Goal: Find specific page/section: Find specific page/section

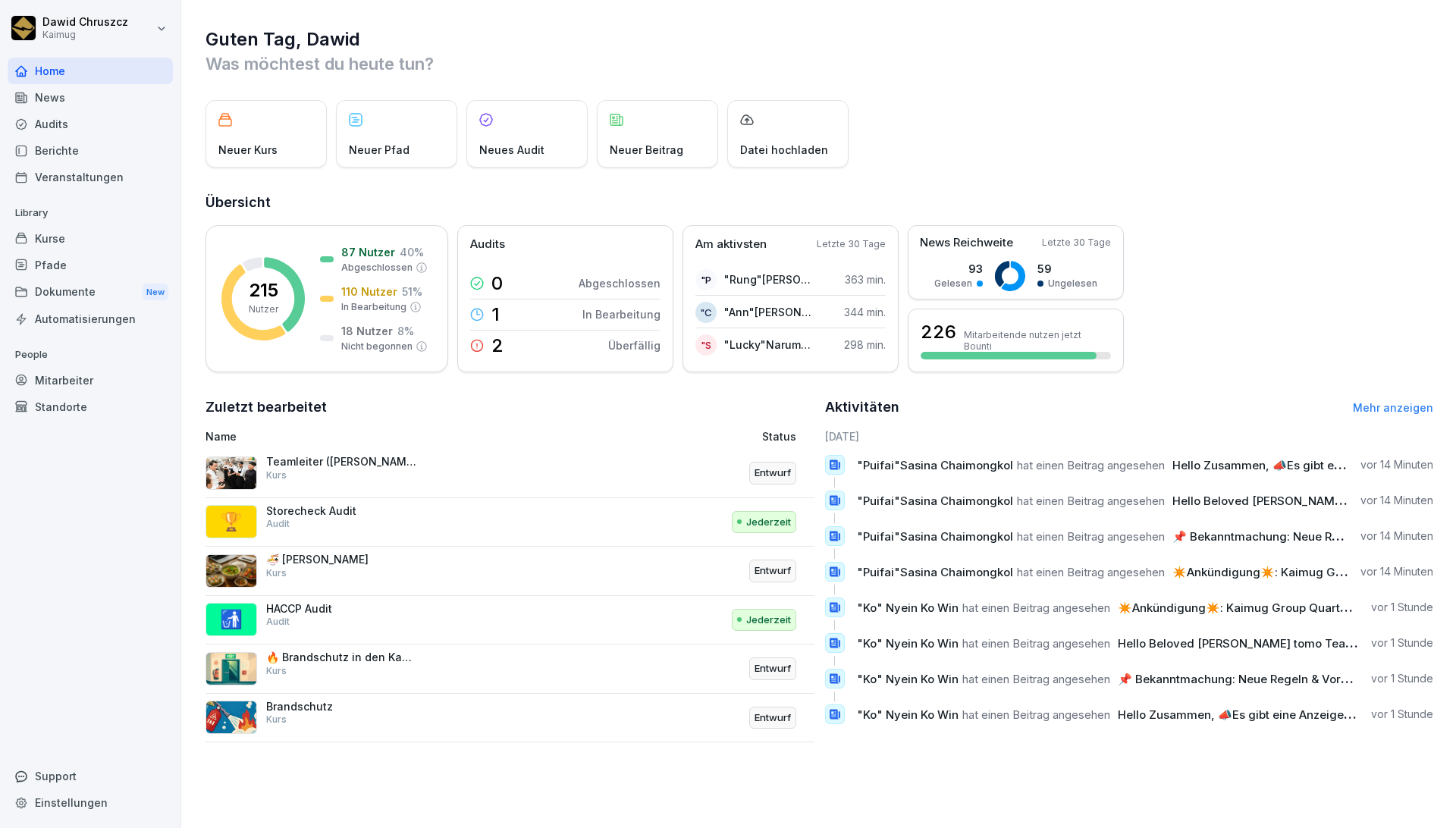
click at [71, 231] on div "Kurse" at bounding box center [91, 238] width 165 height 26
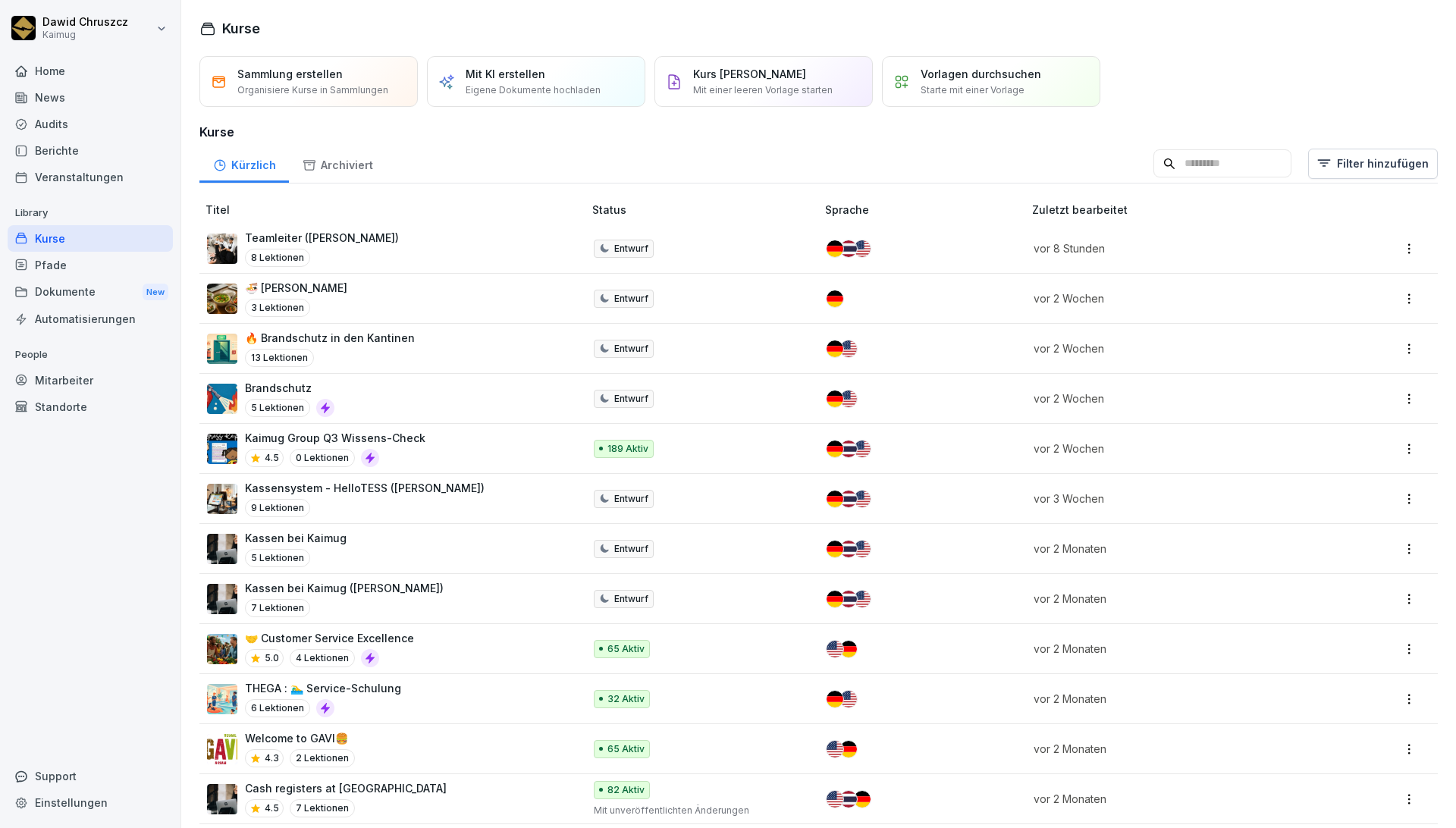
click at [396, 445] on p "Kaimug Group Q3 Wissens-Check" at bounding box center [334, 437] width 180 height 16
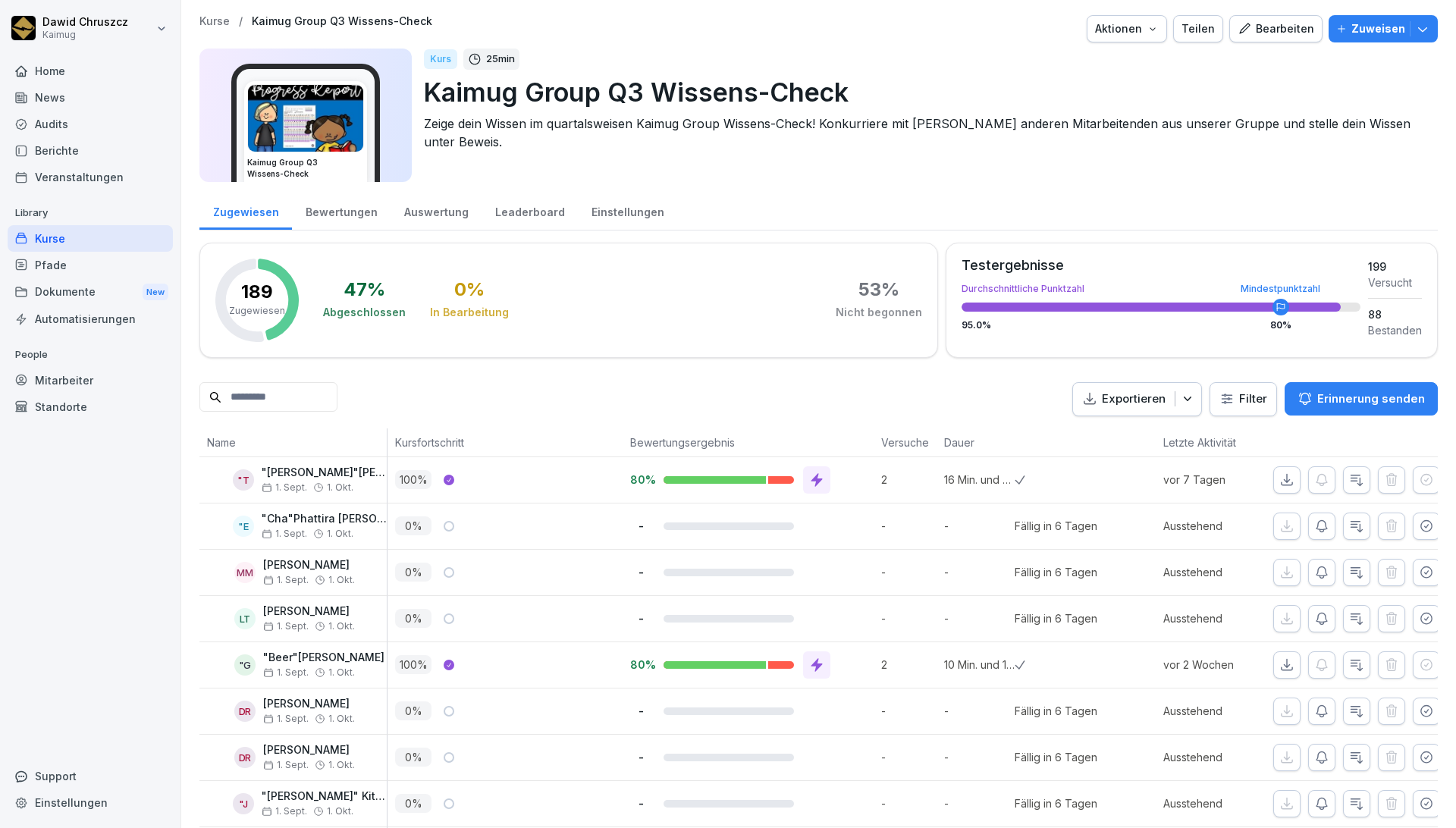
click at [538, 207] on div "Leaderboard" at bounding box center [529, 210] width 96 height 39
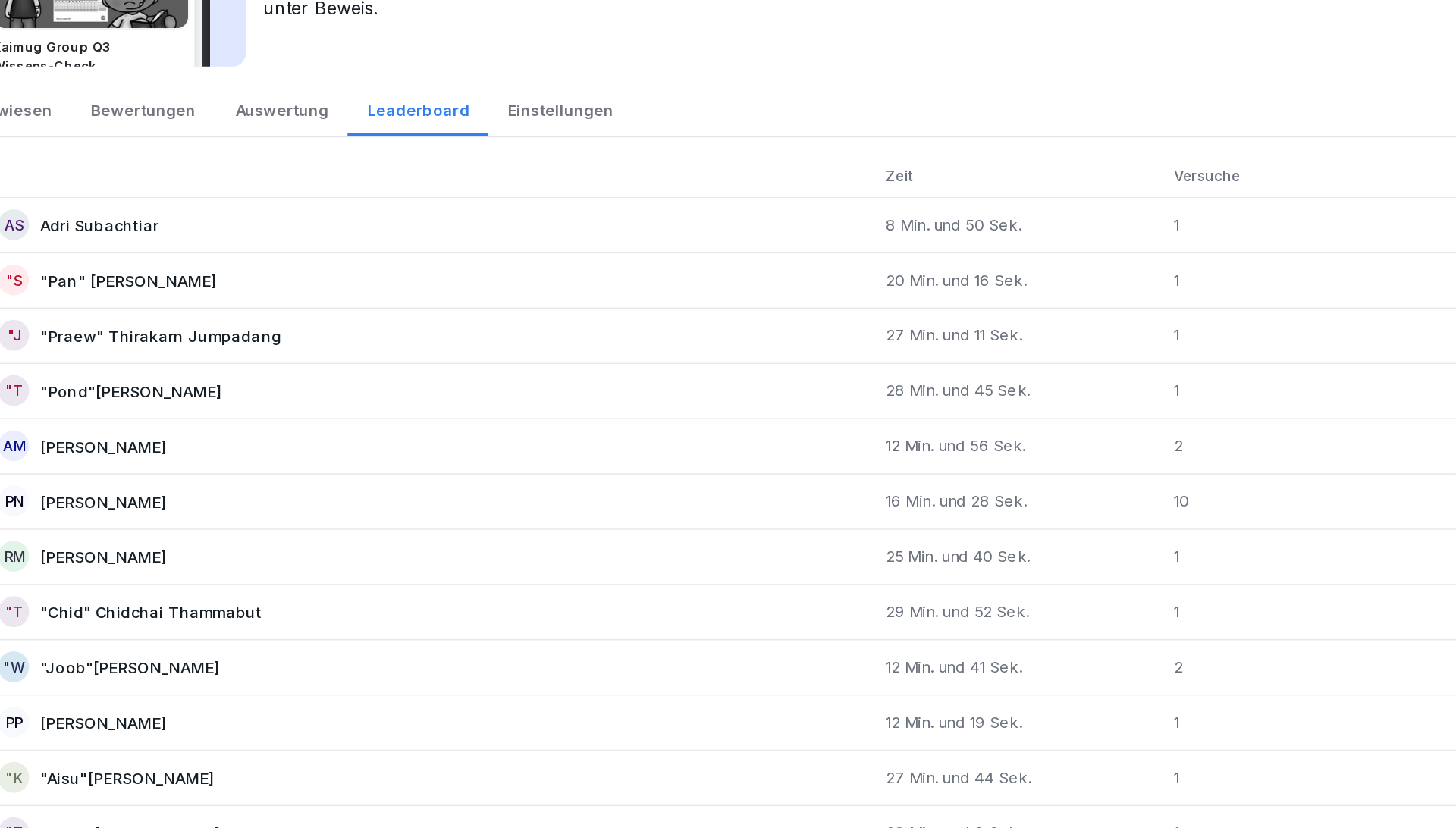
scroll to position [1, 0]
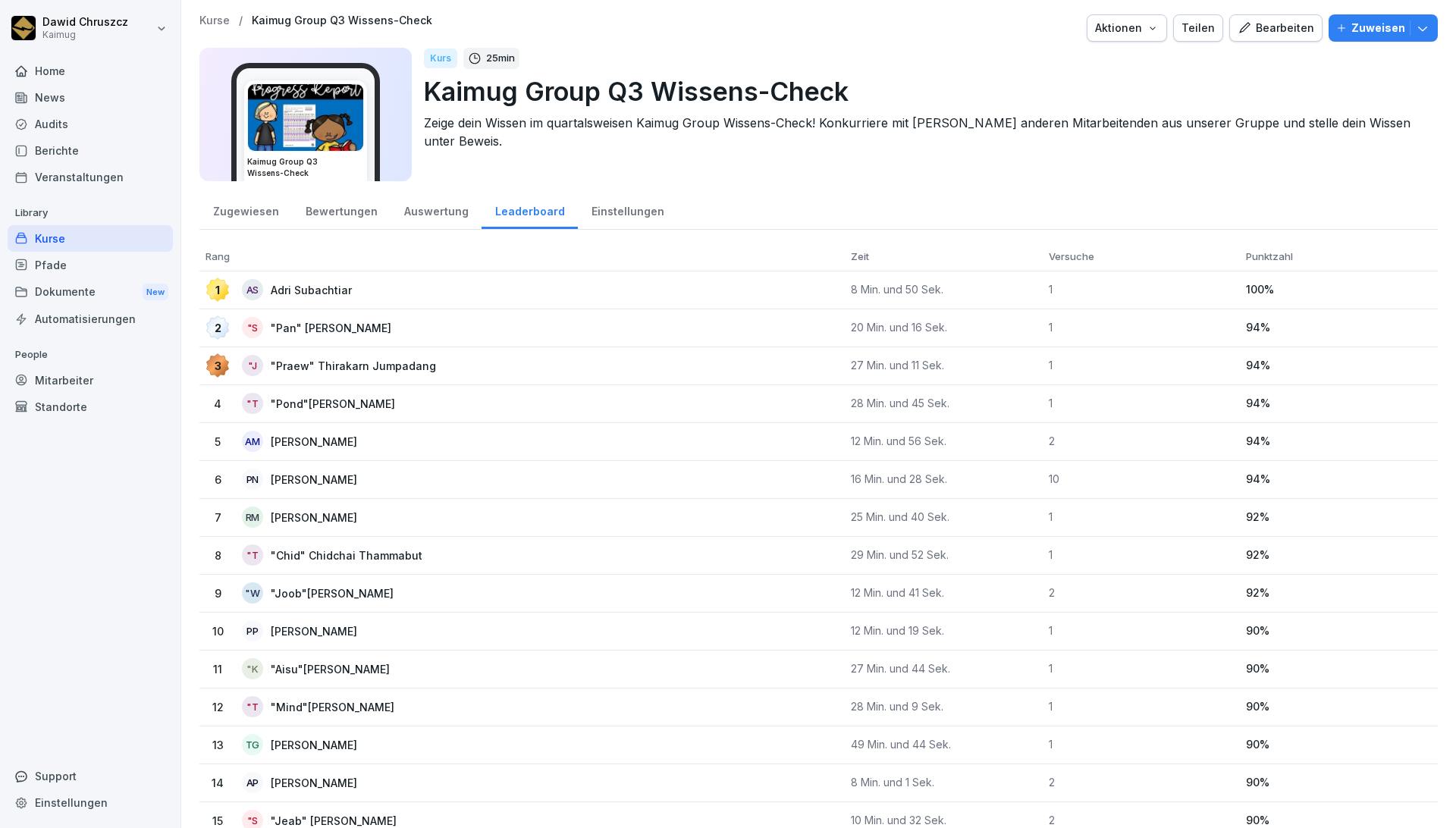
click at [660, 40] on div at bounding box center [759, 28] width 643 height 27
